Goal: Task Accomplishment & Management: Complete application form

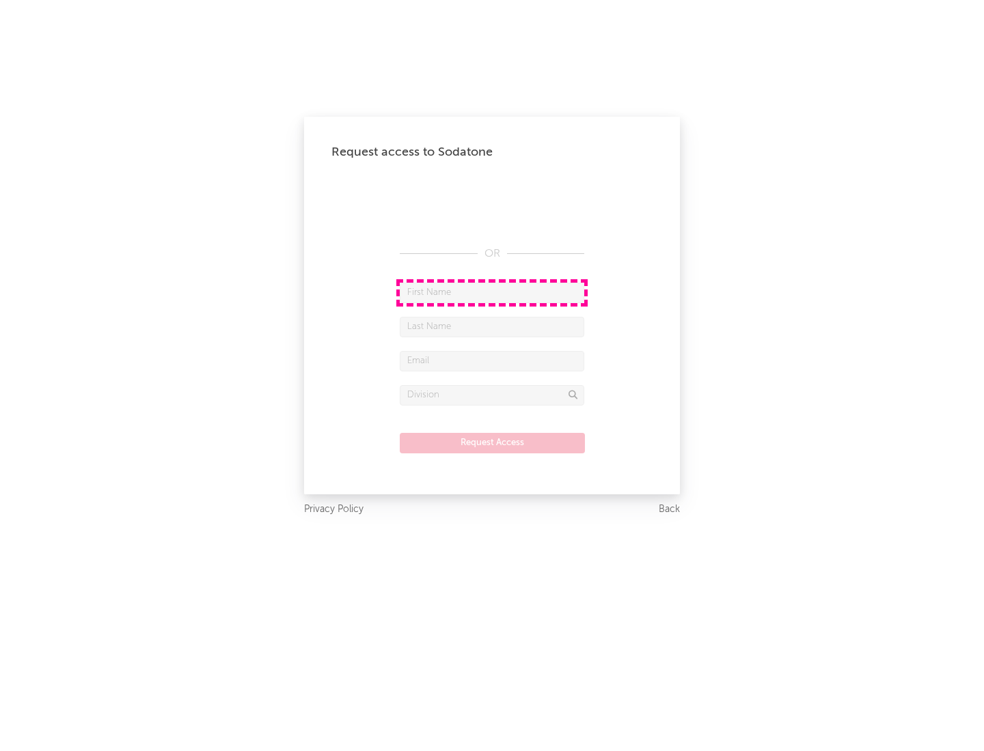
click at [492, 292] on input "text" at bounding box center [492, 293] width 184 height 20
type input "[PERSON_NAME]"
click at [492, 326] on input "text" at bounding box center [492, 327] width 184 height 20
type input "[PERSON_NAME]"
click at [492, 361] on input "text" at bounding box center [492, 361] width 184 height 20
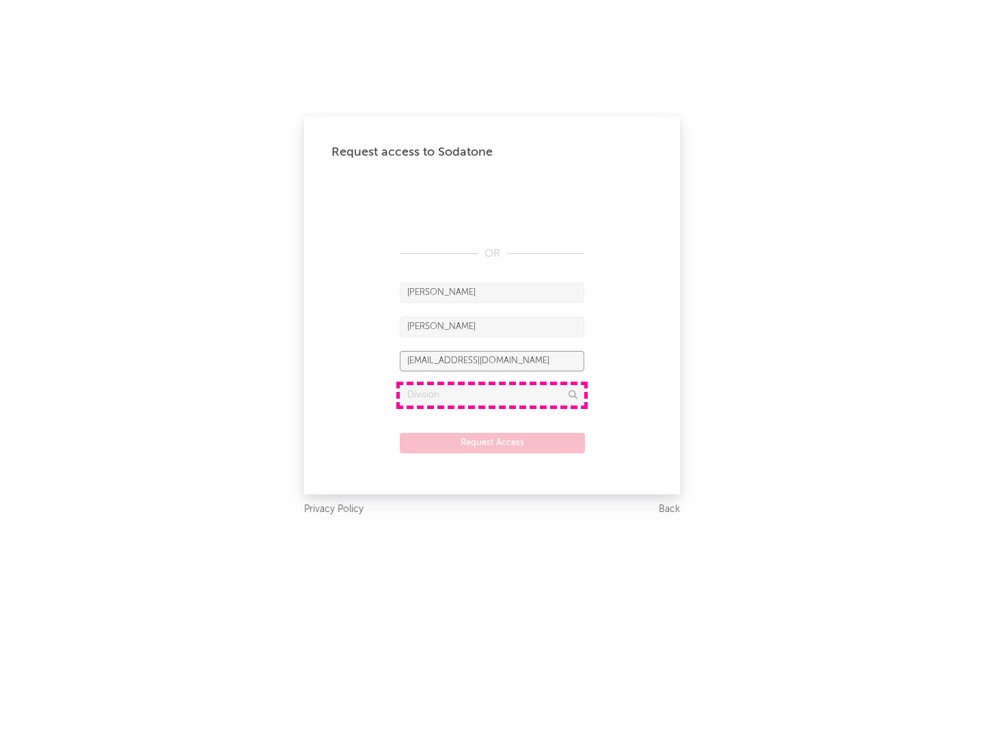
type input "[EMAIL_ADDRESS][DOMAIN_NAME]"
click at [492, 395] on input "text" at bounding box center [492, 395] width 184 height 20
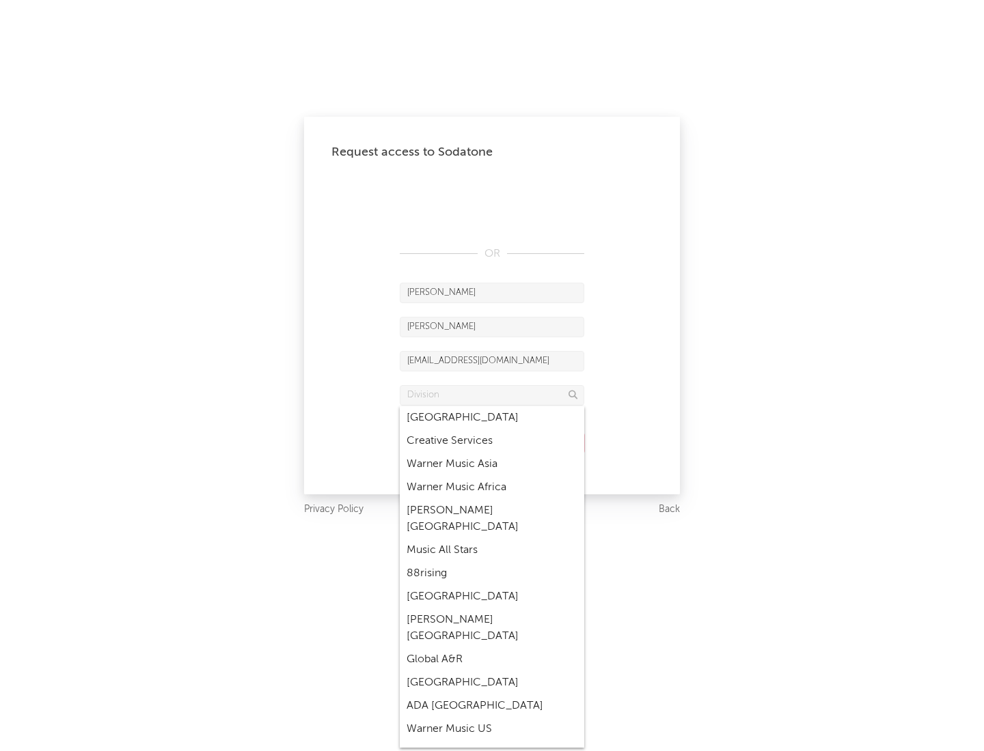
click at [492, 539] on div "Music All Stars" at bounding box center [492, 550] width 184 height 23
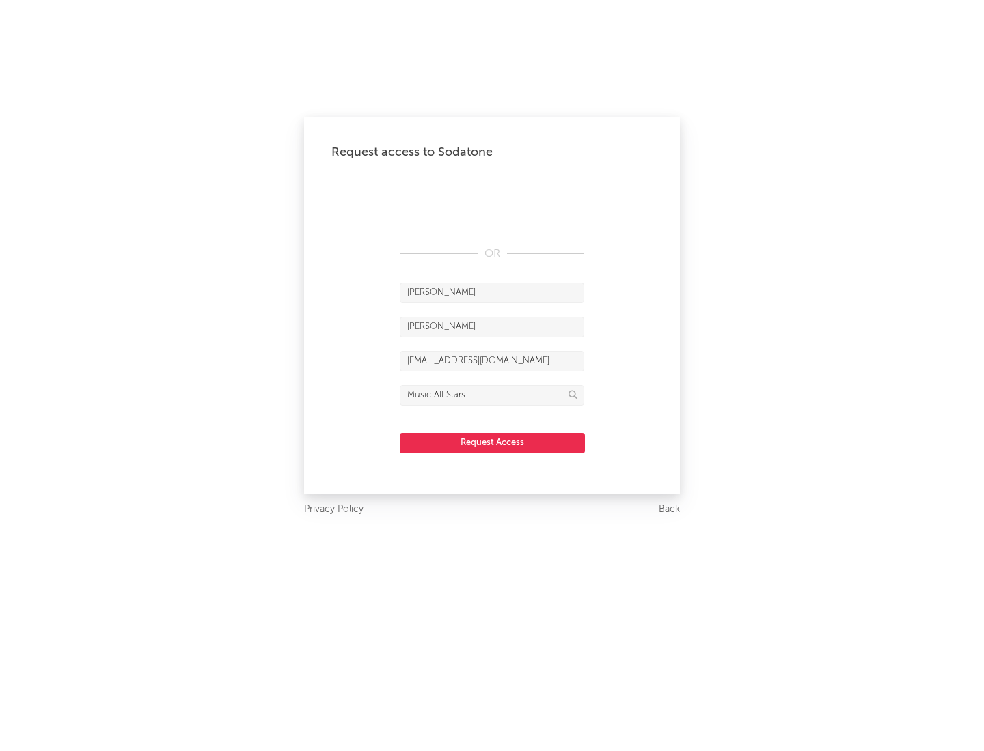
type input "Music All Stars"
click at [492, 443] on button "Request Access" at bounding box center [492, 443] width 185 height 20
